Goal: Browse casually

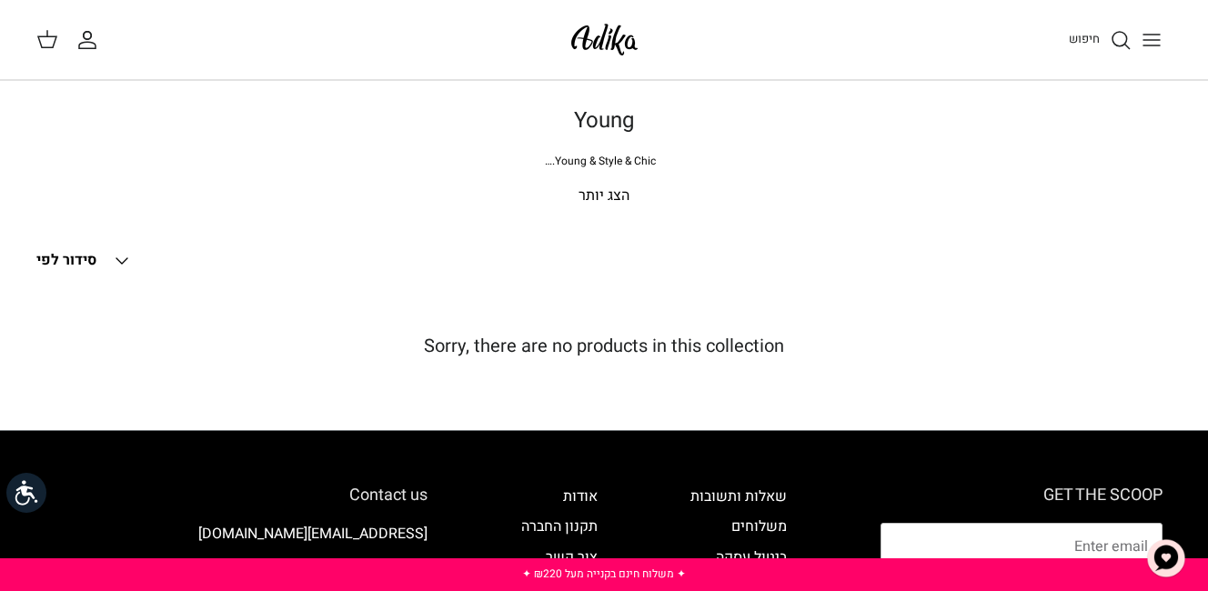
click at [123, 256] on icon "Down" at bounding box center [122, 261] width 22 height 22
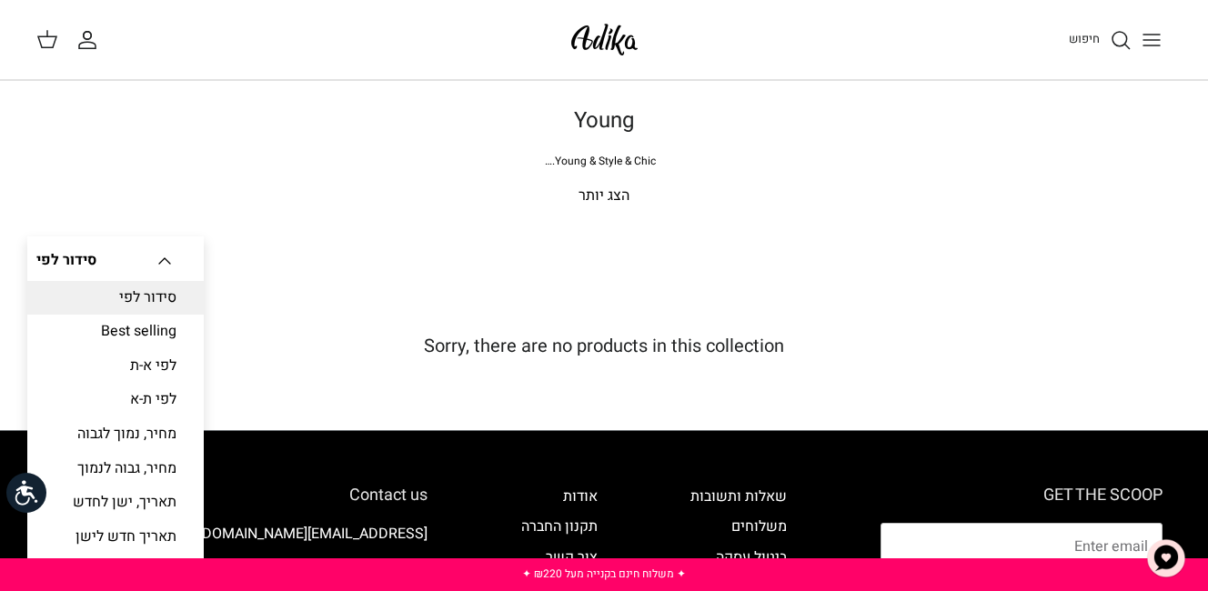
click at [302, 239] on div "Young Young & Style & Chic. הגעת למקום הנכון :) מגוון פריטים 3 ב50 ♥ לוקים טרנד…" at bounding box center [604, 174] width 1208 height 133
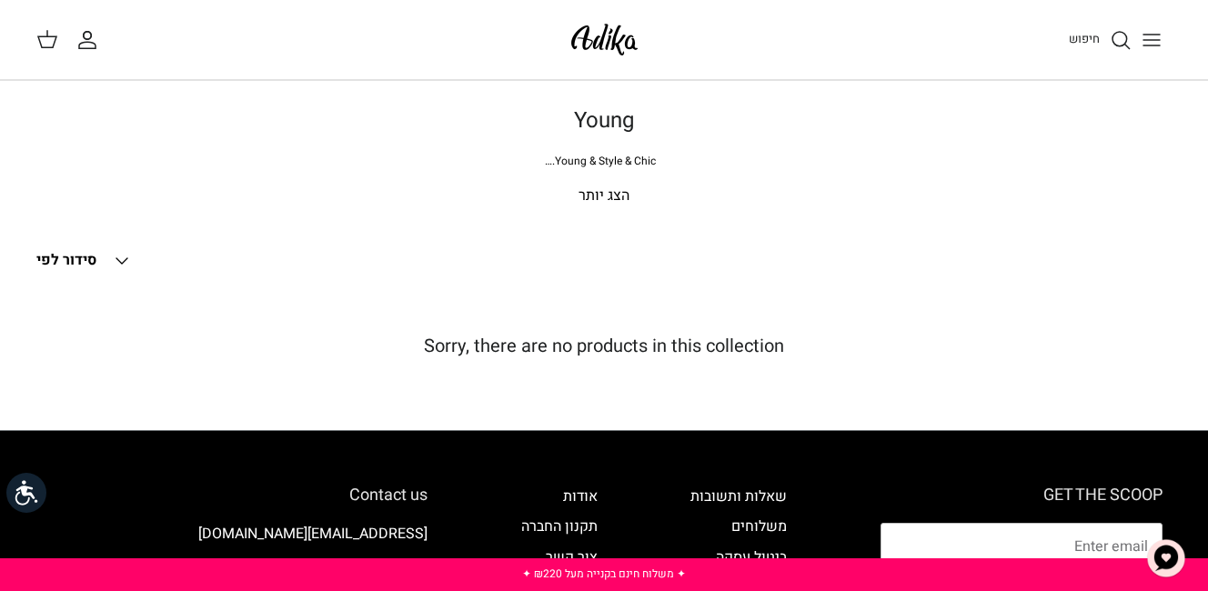
click at [114, 254] on icon "Down" at bounding box center [122, 261] width 22 height 22
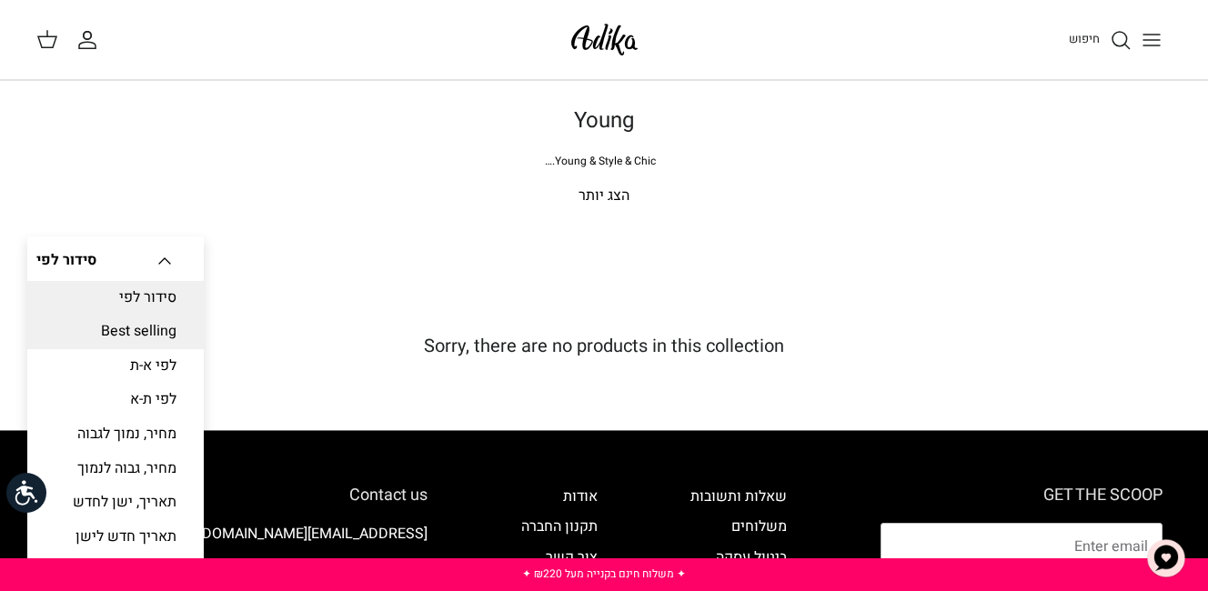
click at [133, 327] on link "Best selling" at bounding box center [115, 332] width 176 height 35
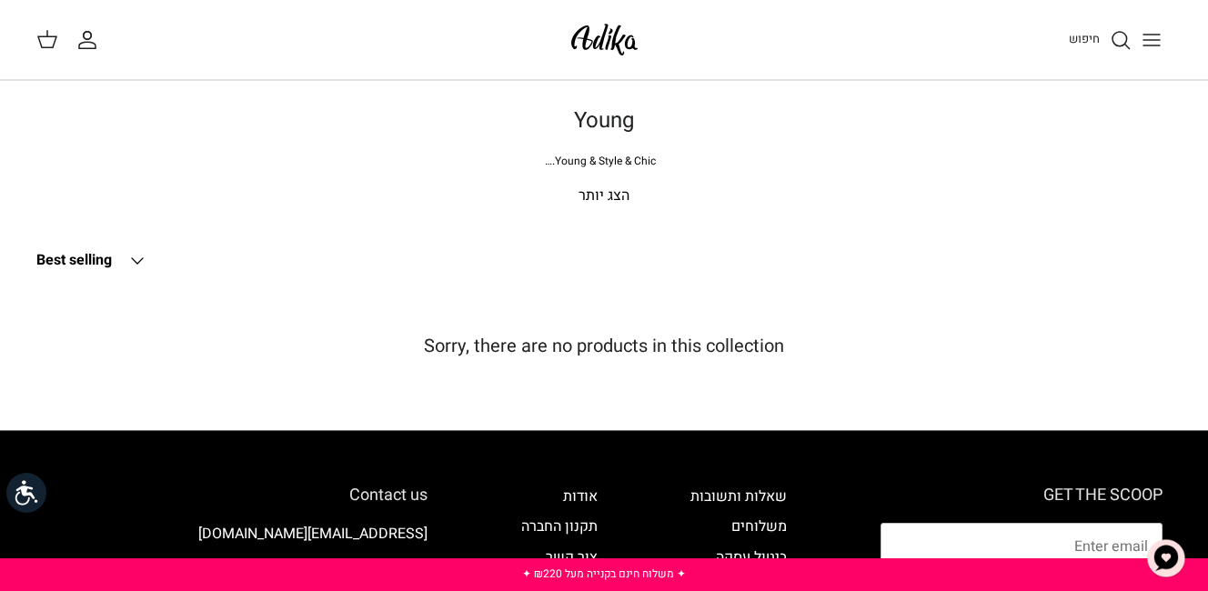
drag, startPoint x: 551, startPoint y: 33, endPoint x: 579, endPoint y: 31, distance: 27.4
click at [554, 33] on div "חיפוש החשבון שלי חיפוש" at bounding box center [604, 40] width 1208 height 80
click at [580, 31] on img at bounding box center [604, 39] width 77 height 43
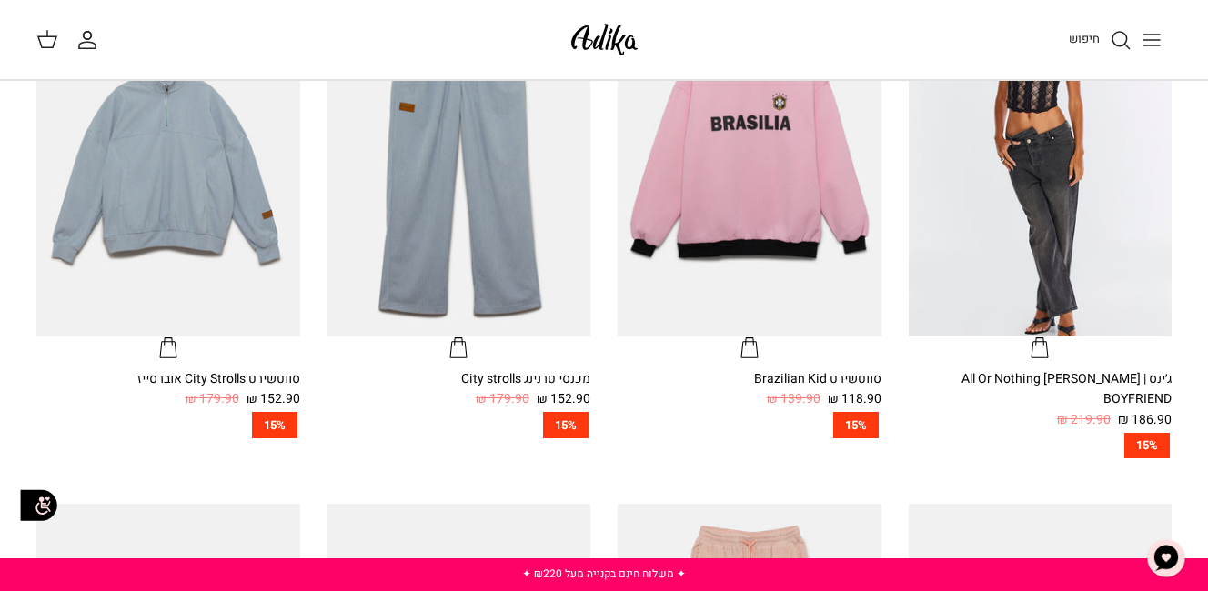
scroll to position [819, 0]
